Goal: Task Accomplishment & Management: Manage account settings

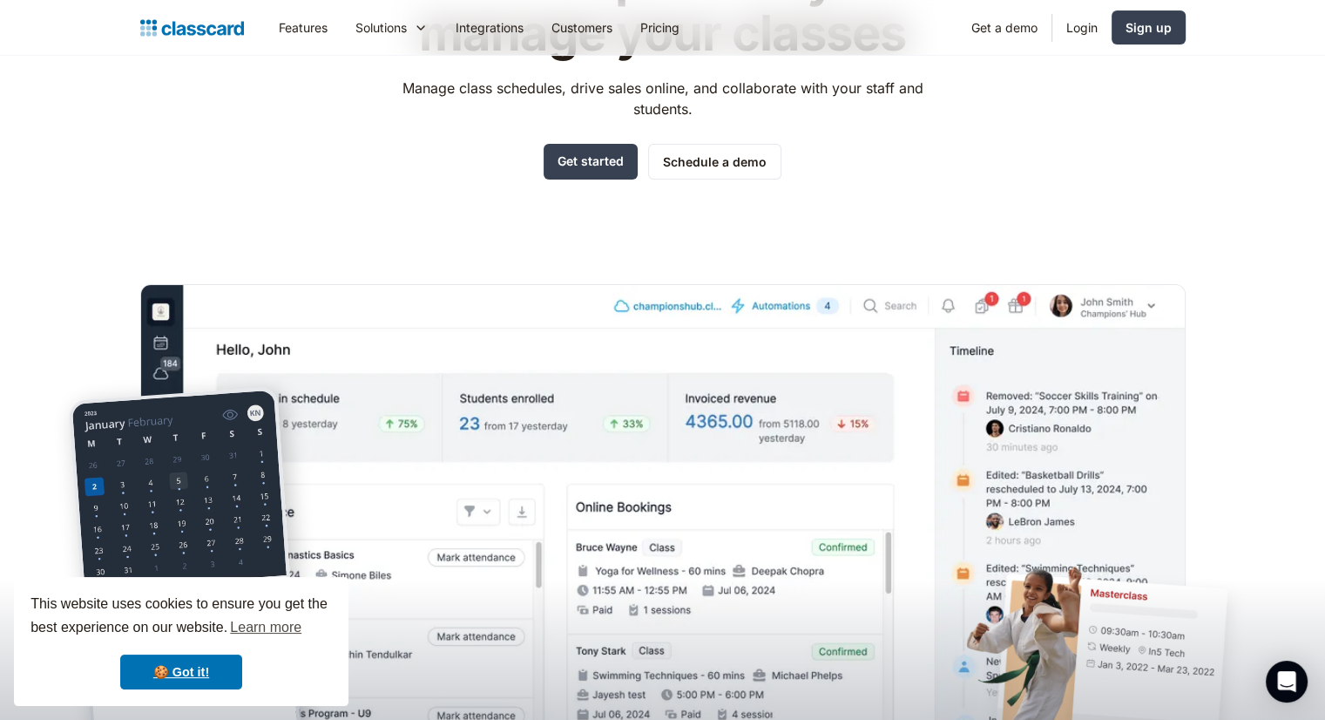
scroll to position [87, 0]
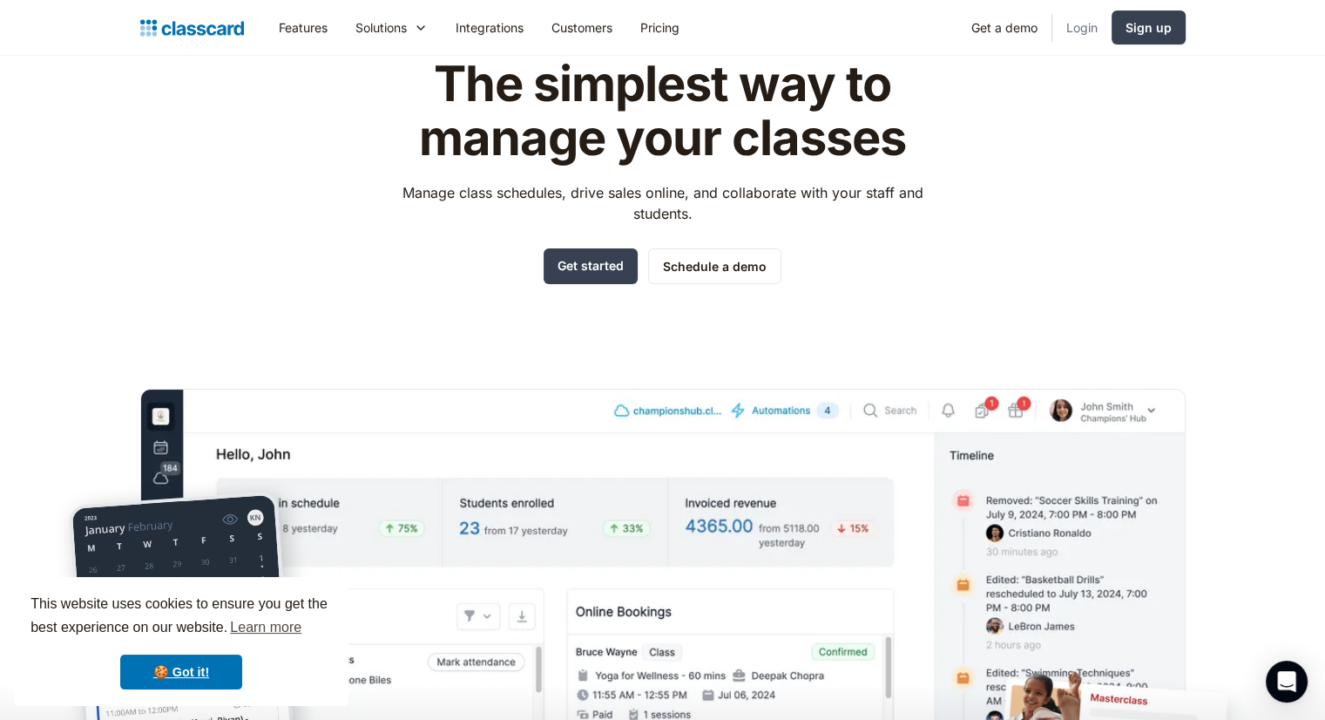
click at [1083, 32] on link "Login" at bounding box center [1081, 27] width 59 height 39
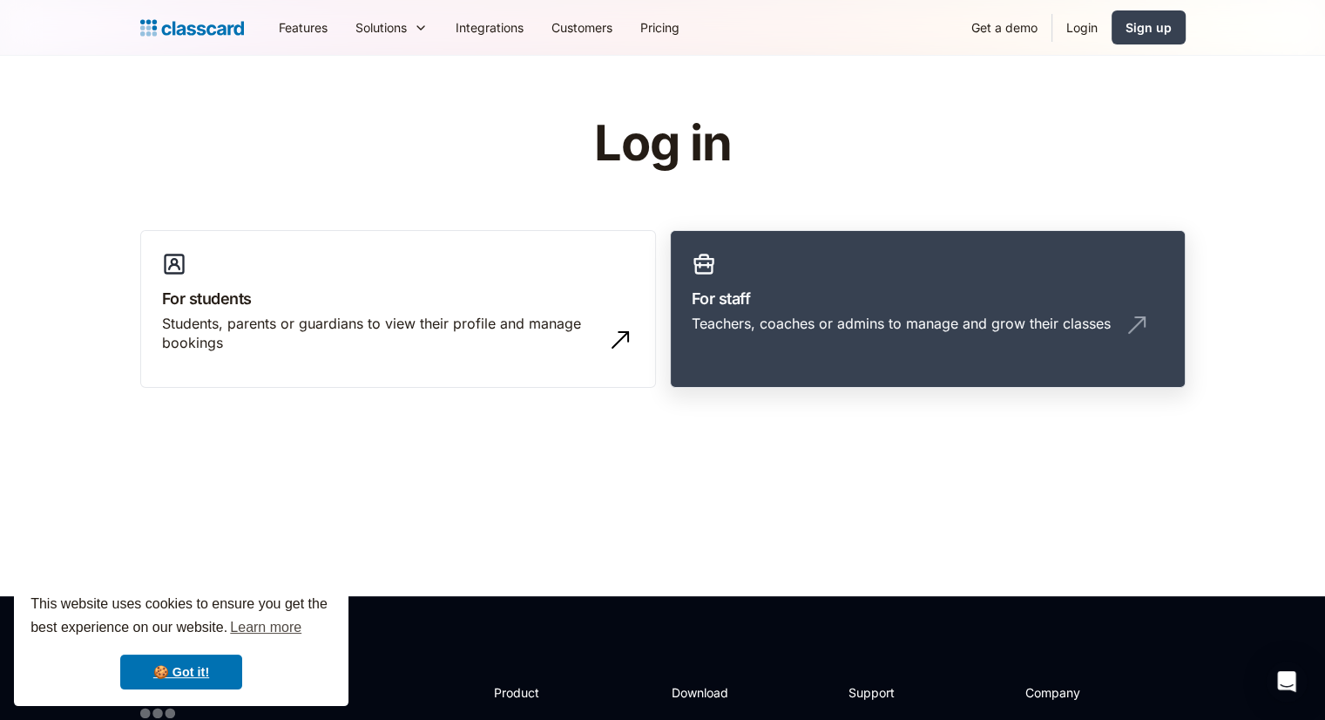
click at [756, 280] on link "For staff Teachers, coaches or admins to manage and grow their classes" at bounding box center [928, 309] width 516 height 159
